Goal: Navigation & Orientation: Find specific page/section

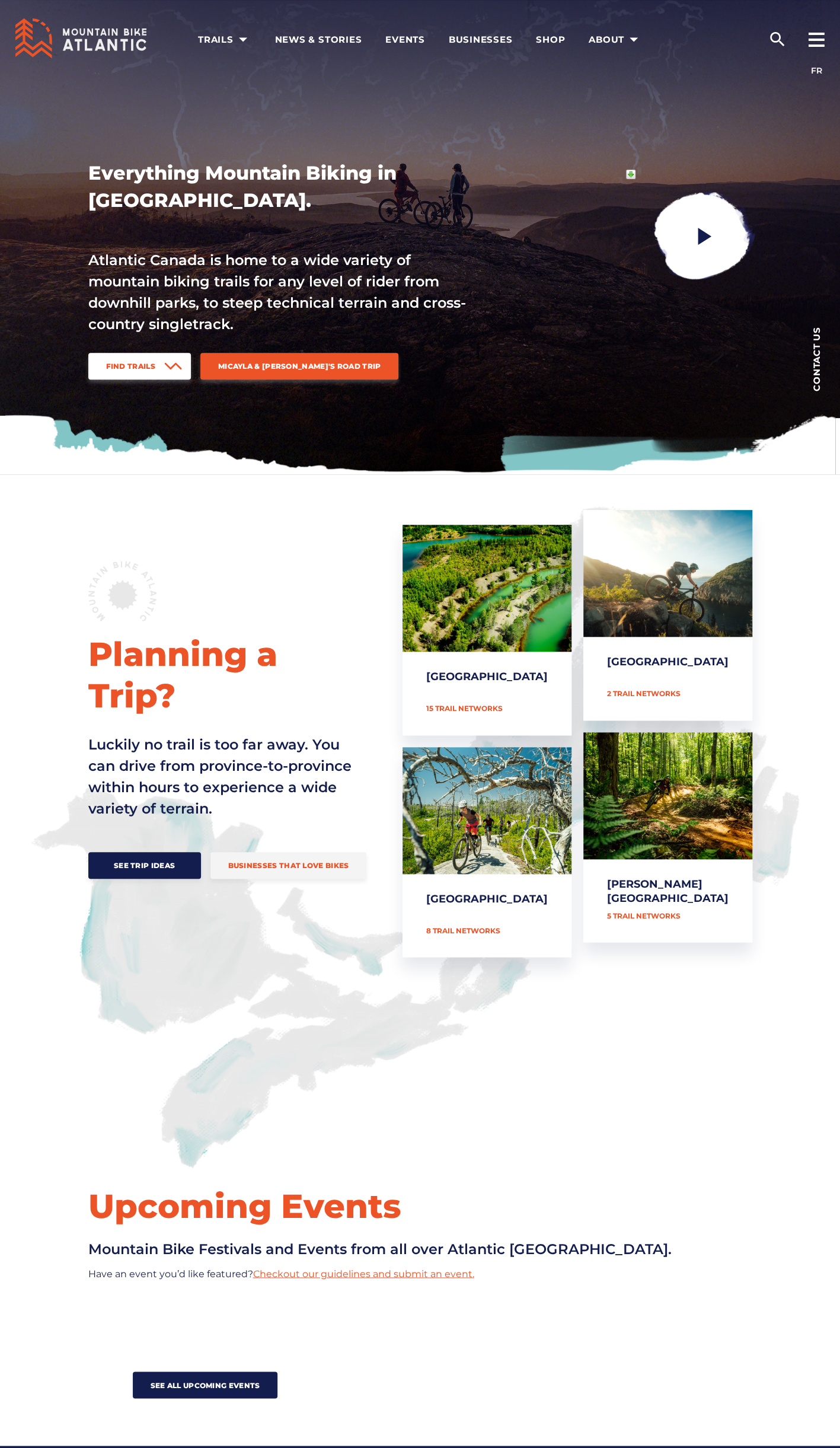
click at [134, 364] on span "Find Trails" at bounding box center [131, 366] width 50 height 9
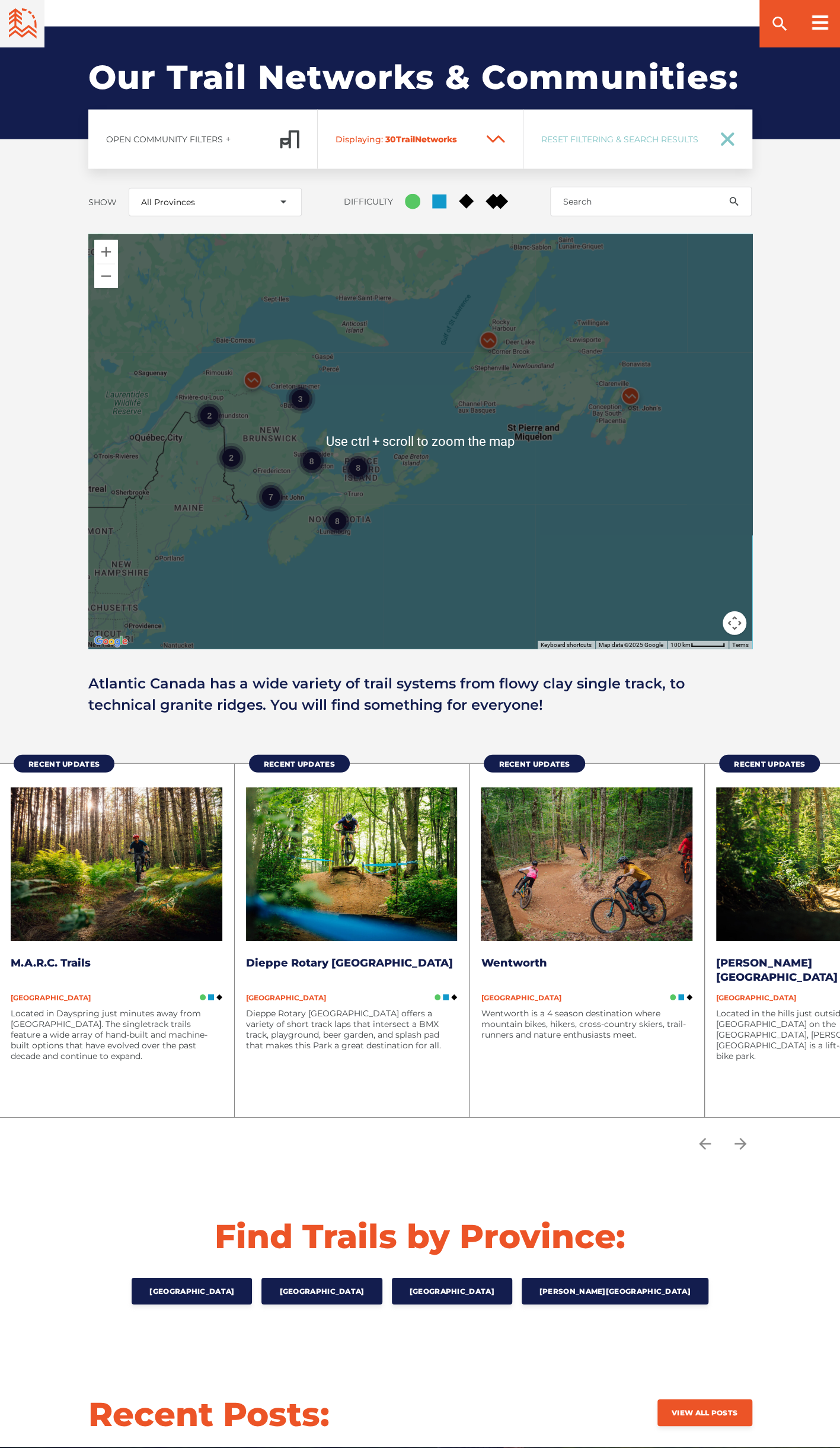
scroll to position [1360, 0]
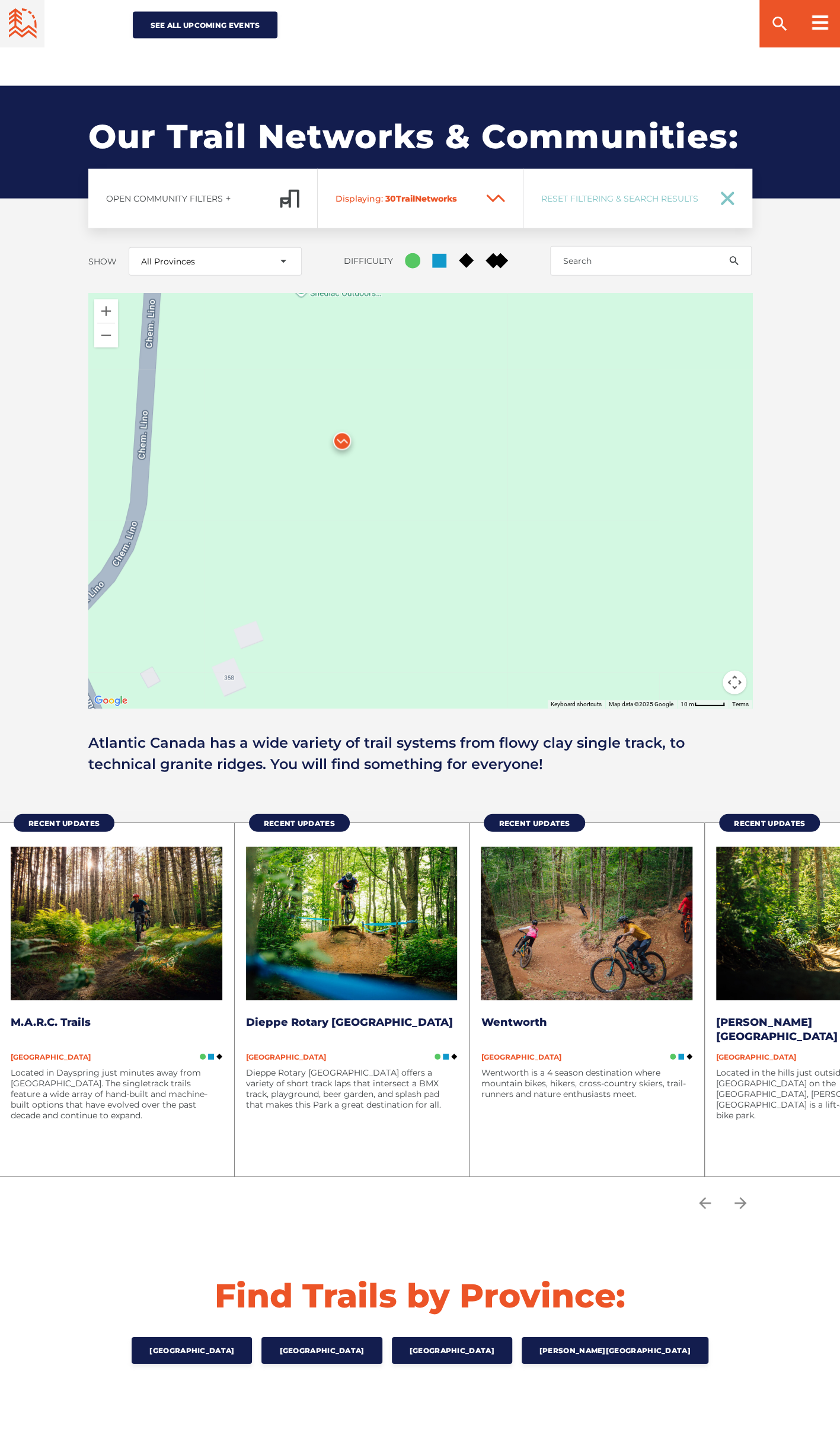
click at [342, 422] on img at bounding box center [342, 444] width 45 height 45
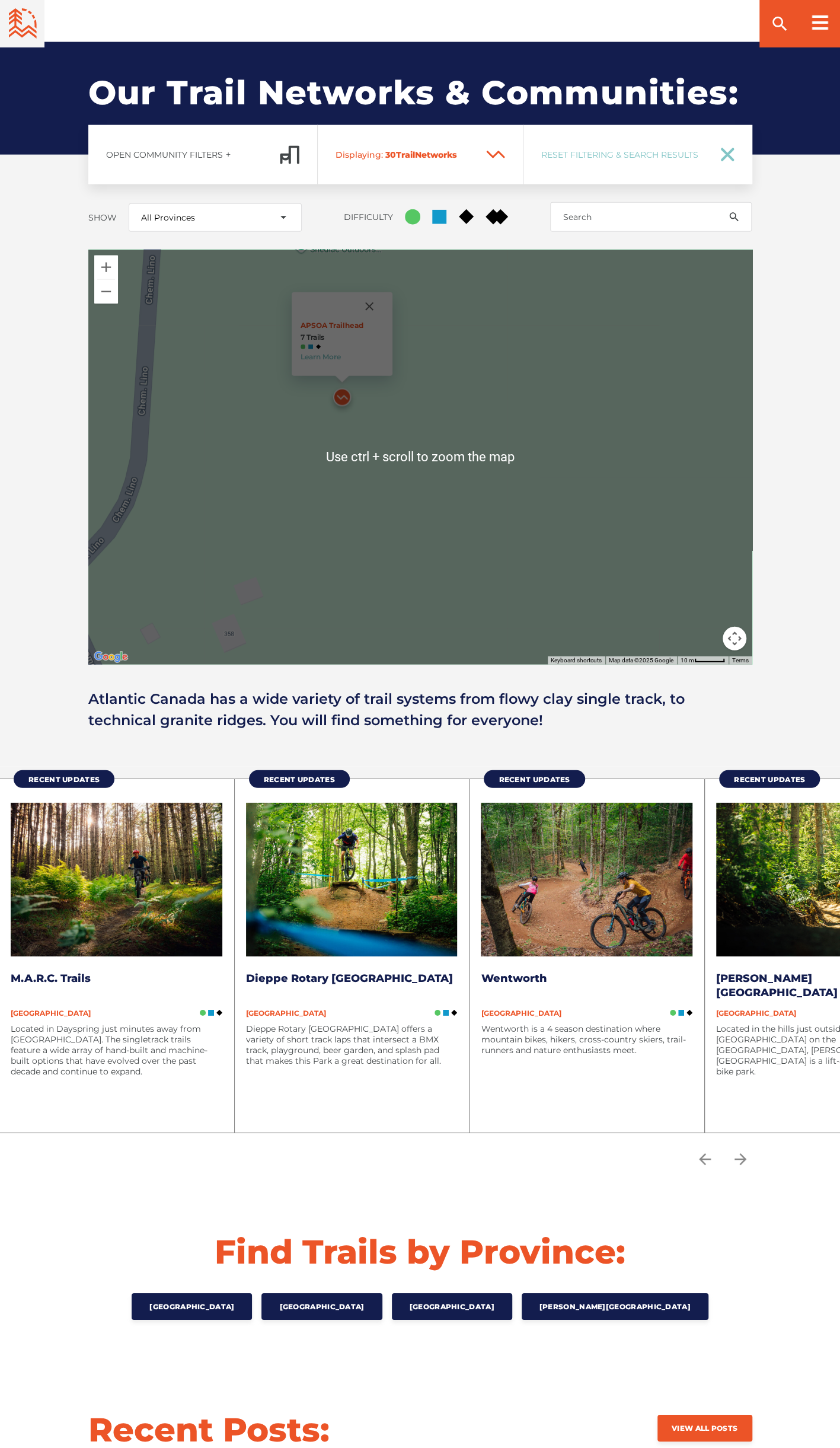
scroll to position [1419, 0]
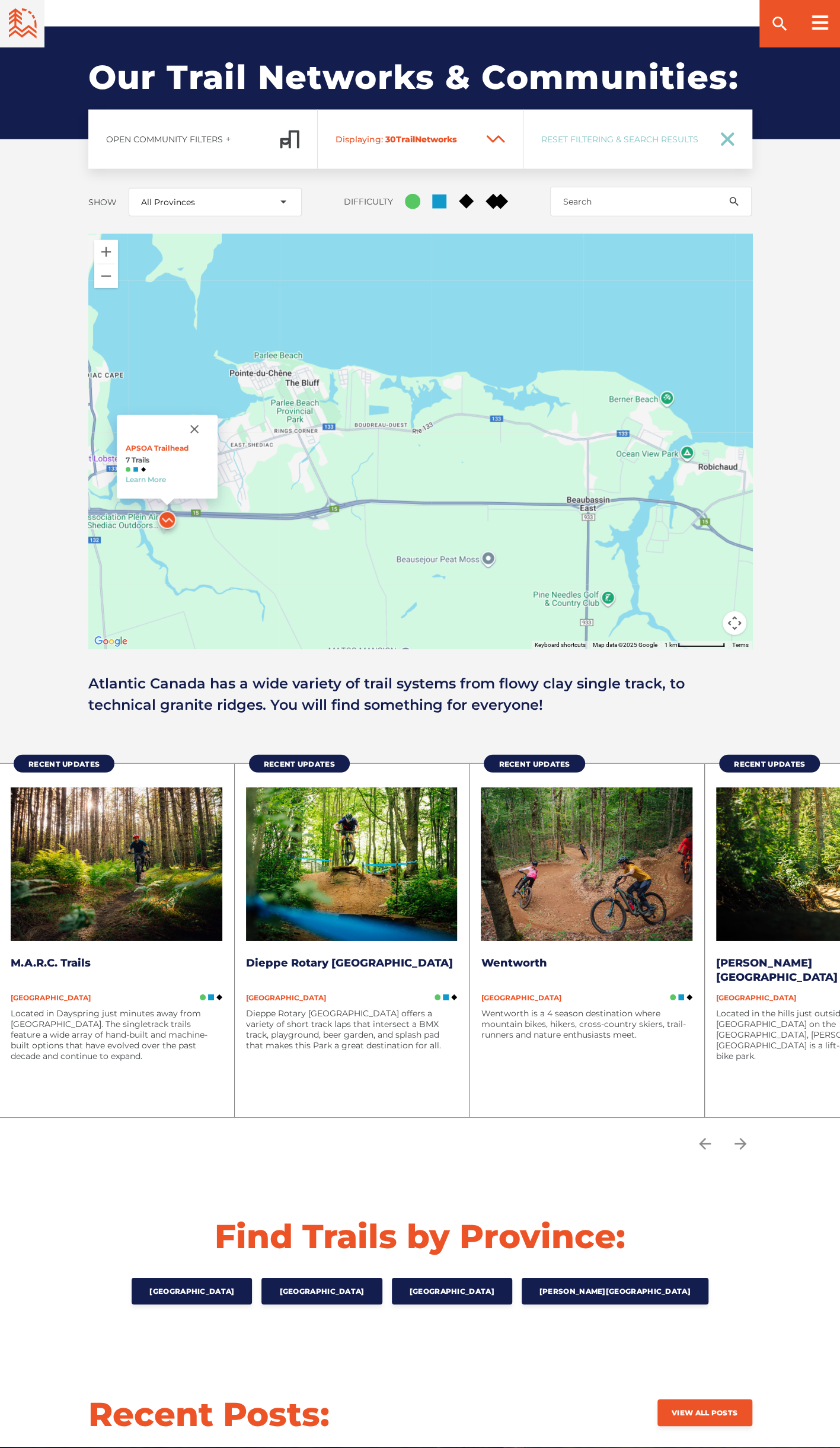
drag, startPoint x: 559, startPoint y: 499, endPoint x: 353, endPoint y: 517, distance: 206.8
click at [353, 517] on div "APSOA Trailhead 7 Trails Learn More" at bounding box center [420, 441] width 664 height 415
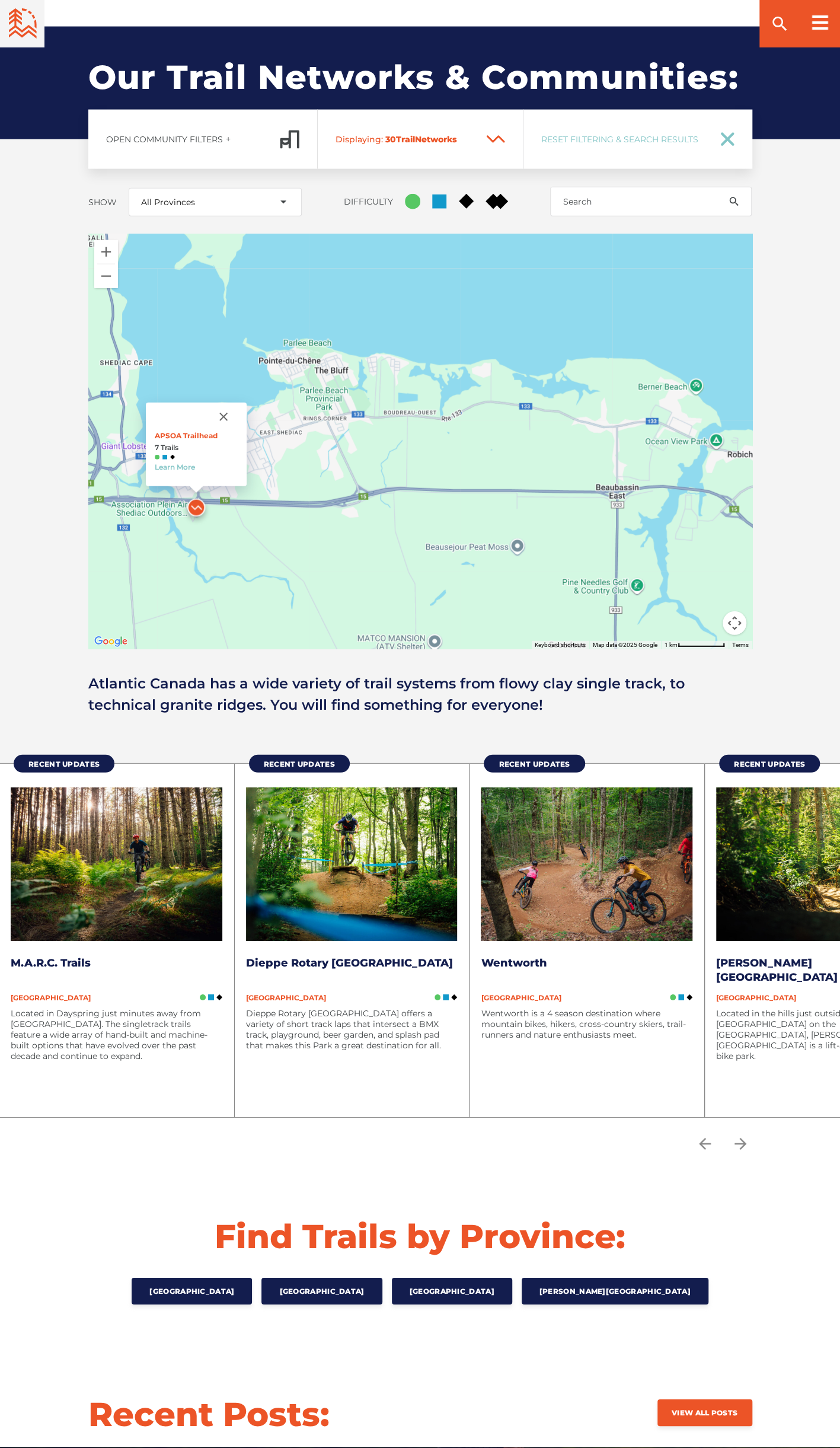
drag, startPoint x: 547, startPoint y: 507, endPoint x: 574, endPoint y: 494, distance: 30.0
click at [574, 494] on div "APSOA Trailhead 7 Trails Learn More" at bounding box center [420, 441] width 664 height 415
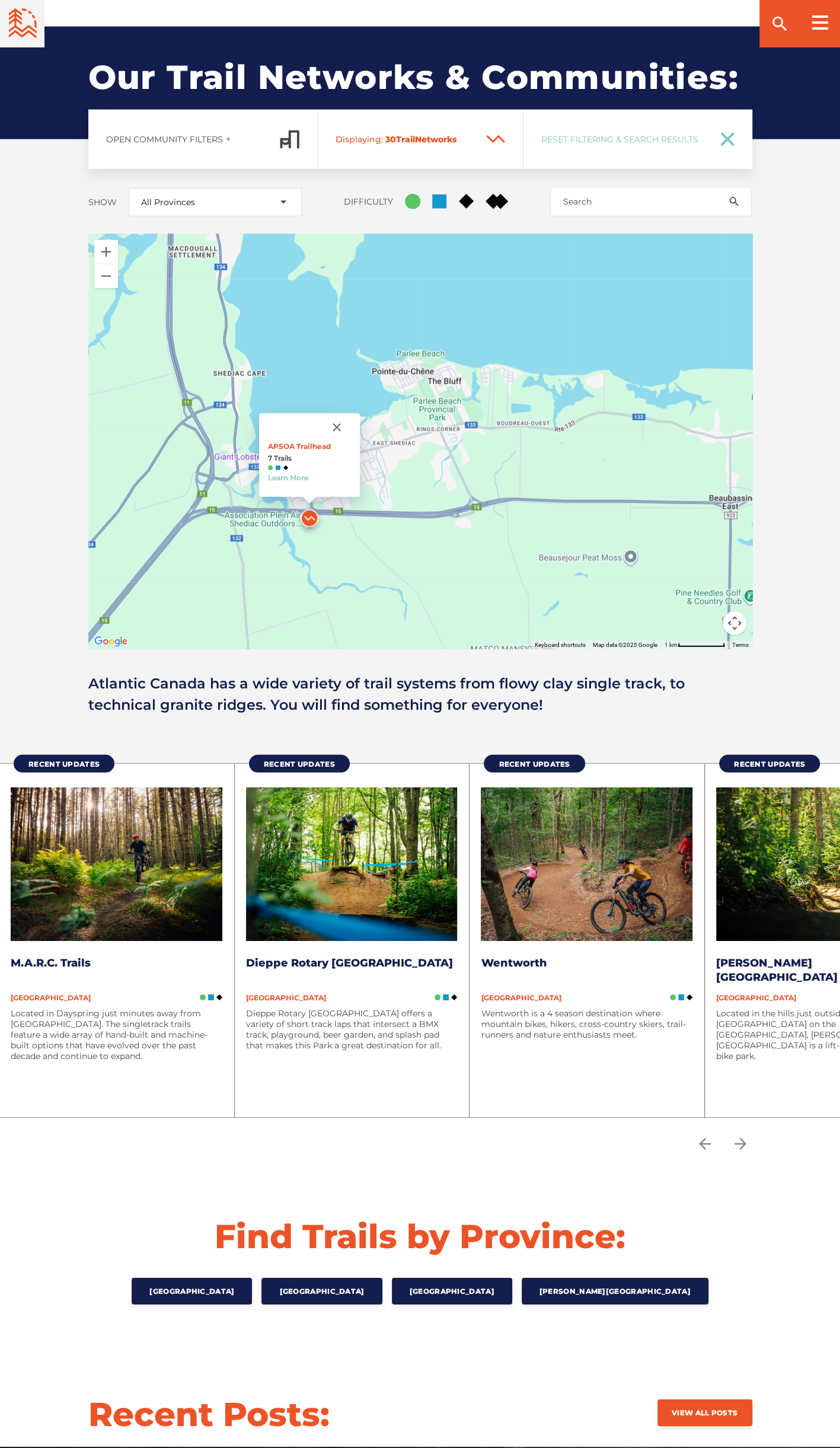
drag, startPoint x: 392, startPoint y: 502, endPoint x: 507, endPoint y: 513, distance: 115.5
click at [507, 513] on div "APSOA Trailhead 7 Trails Learn More" at bounding box center [420, 441] width 664 height 415
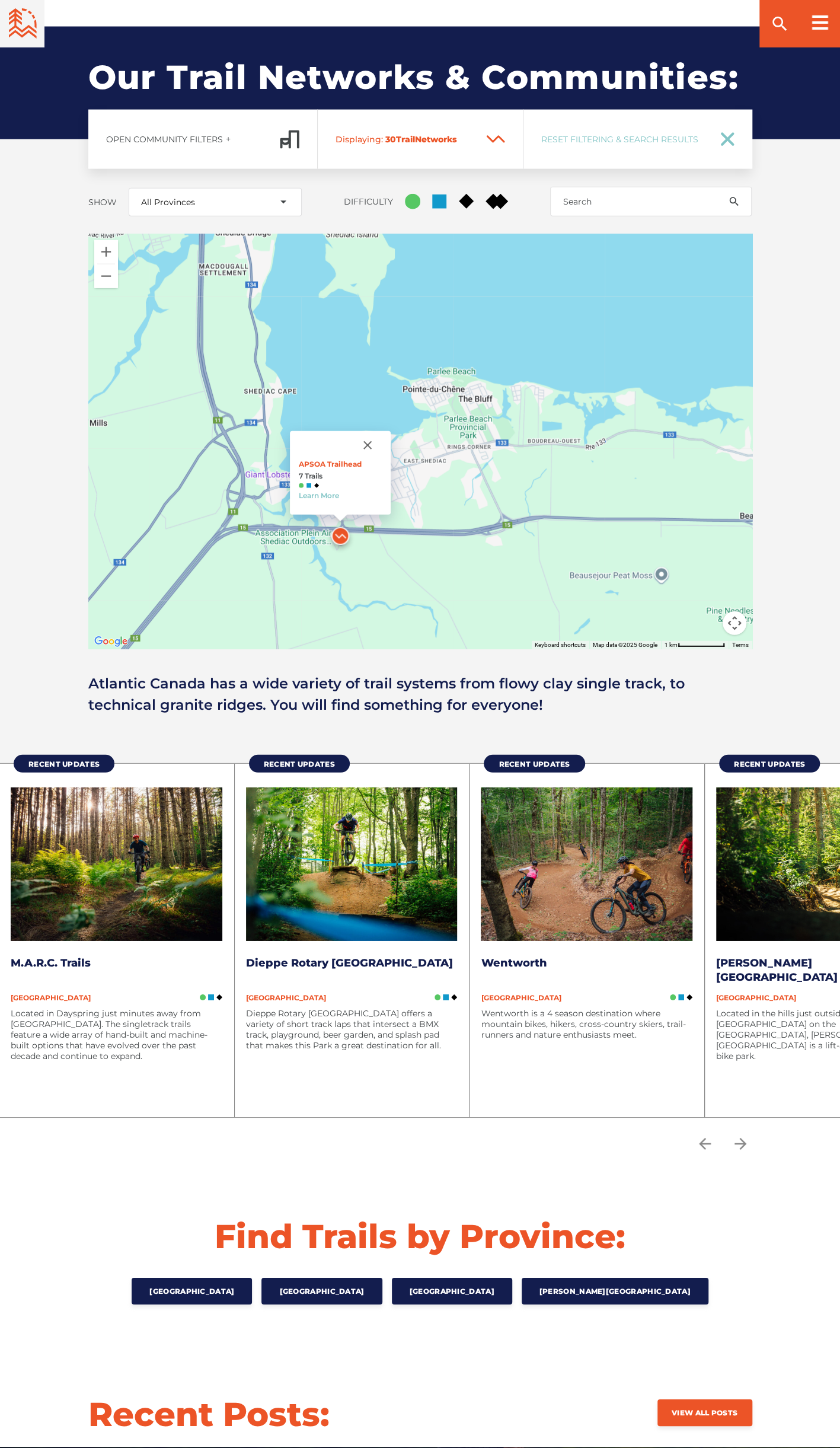
drag, startPoint x: 304, startPoint y: 293, endPoint x: 336, endPoint y: 315, distance: 38.8
click at [336, 315] on div "APSOA Trailhead 7 Trails Learn More" at bounding box center [420, 441] width 664 height 415
click at [370, 431] on button "Close" at bounding box center [367, 445] width 28 height 28
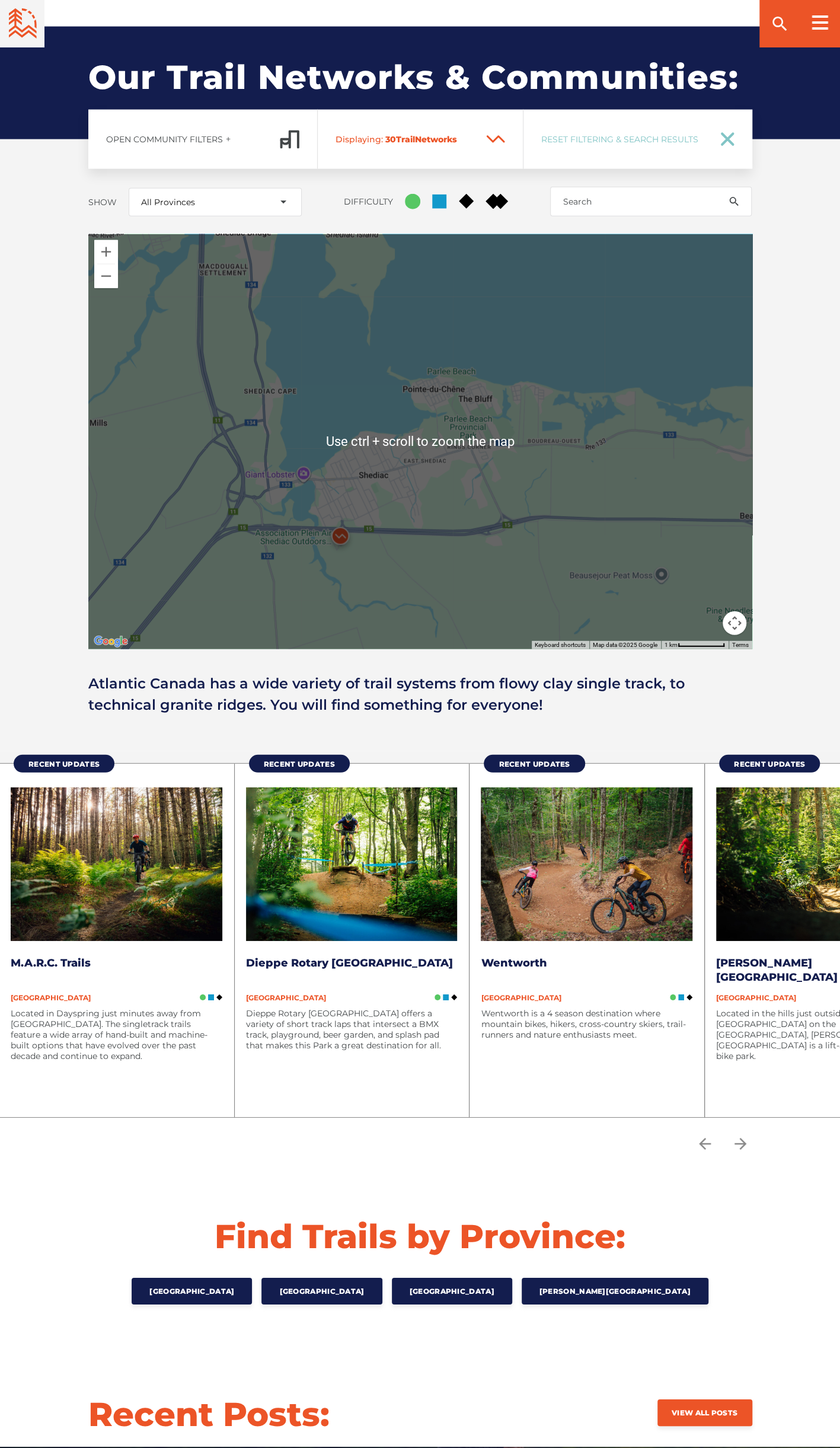
scroll to position [1360, 0]
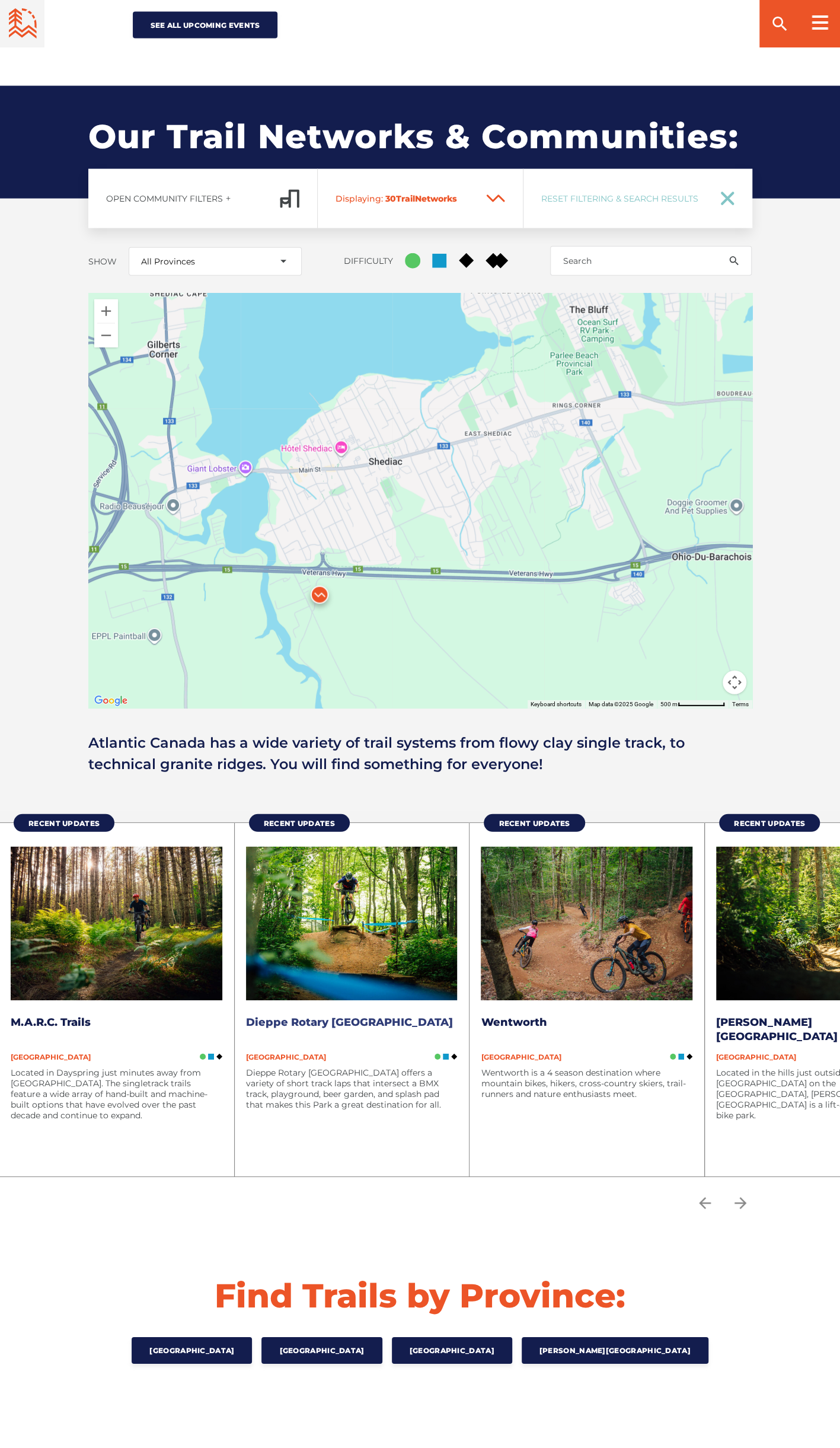
click at [330, 1016] on link "Dieppe Rotary [GEOGRAPHIC_DATA]" at bounding box center [349, 1022] width 207 height 13
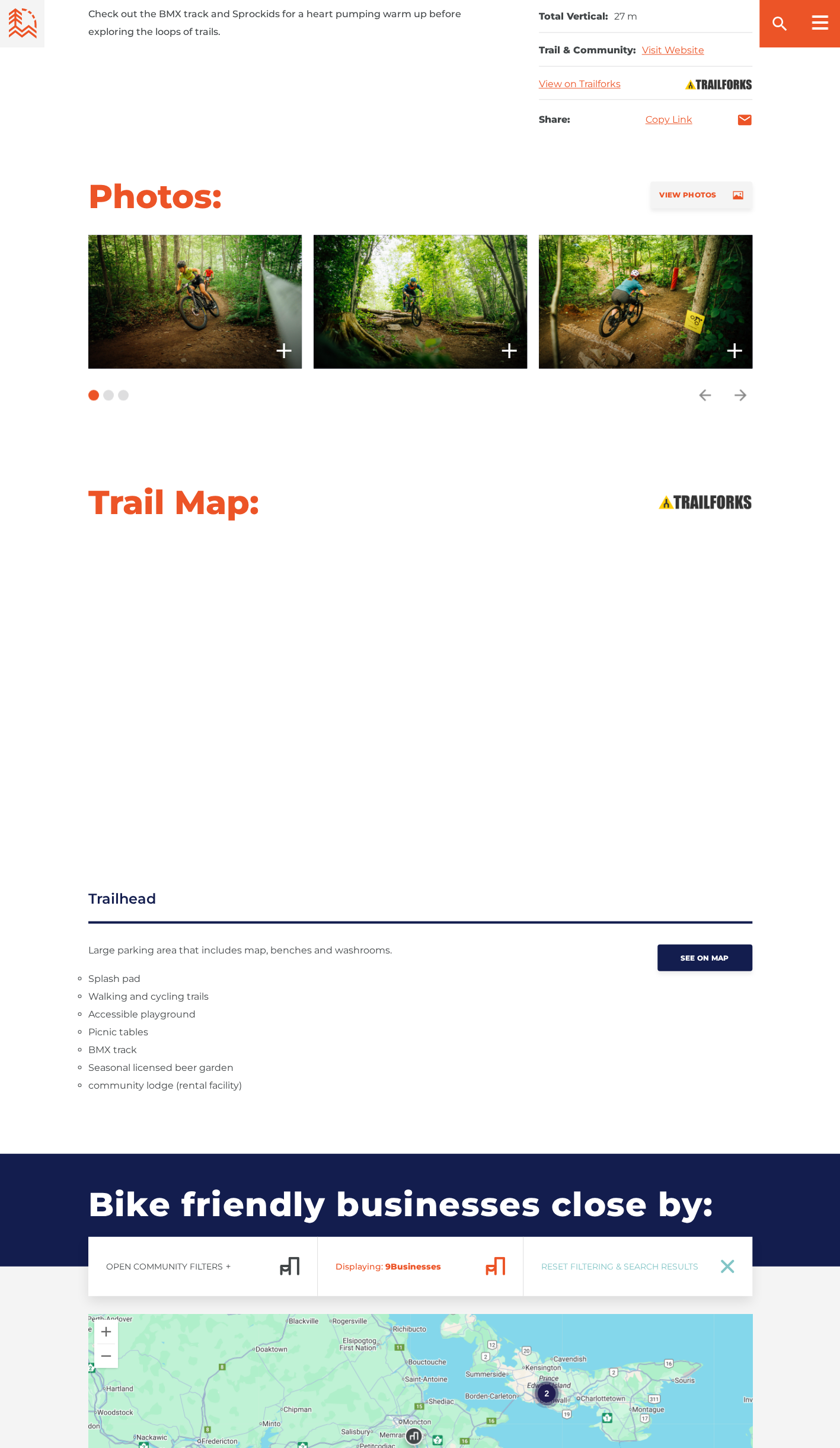
scroll to position [771, 0]
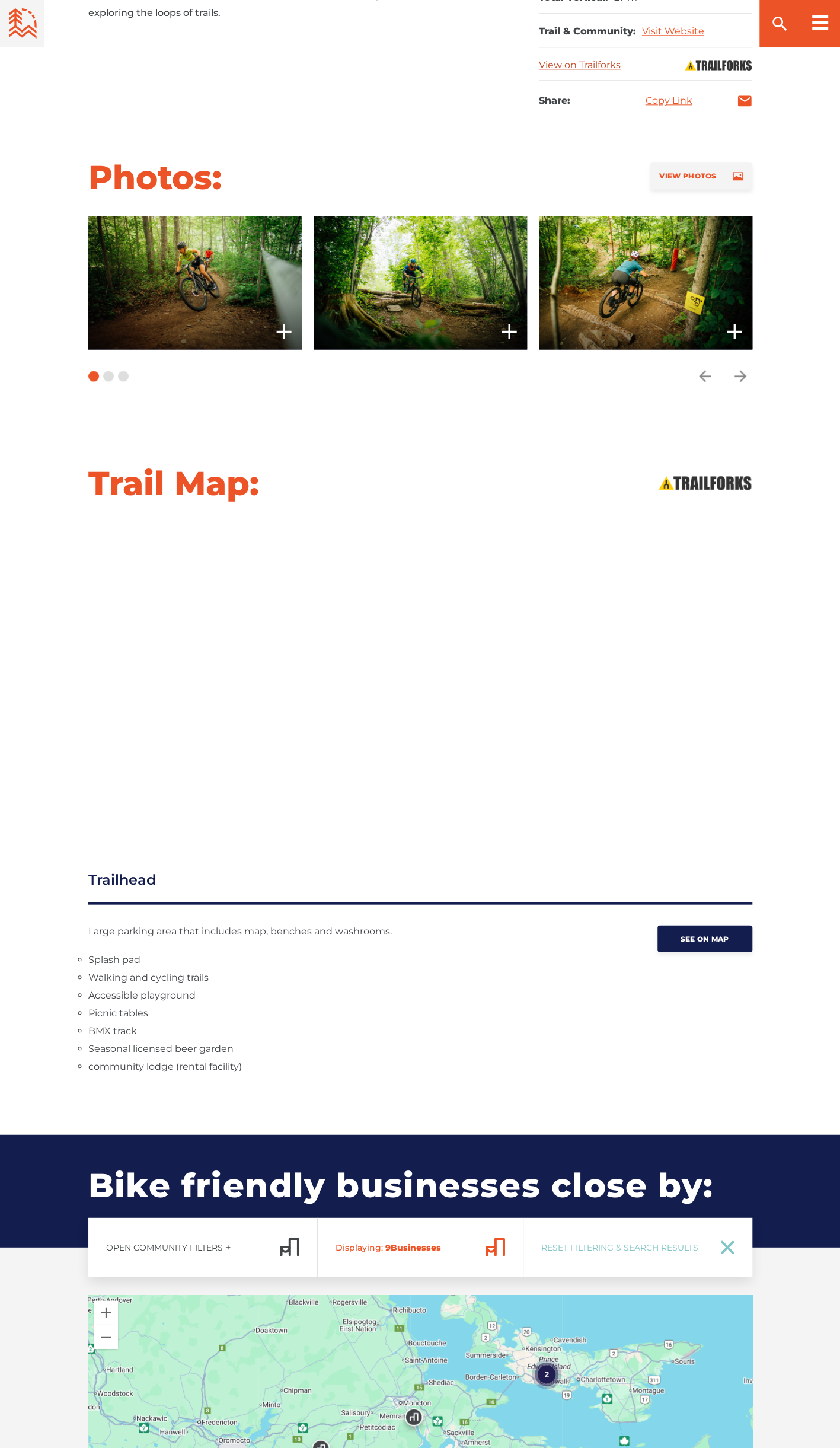
click at [566, 62] on link "View on Trailforks" at bounding box center [579, 65] width 82 height 12
